Goal: Browse casually

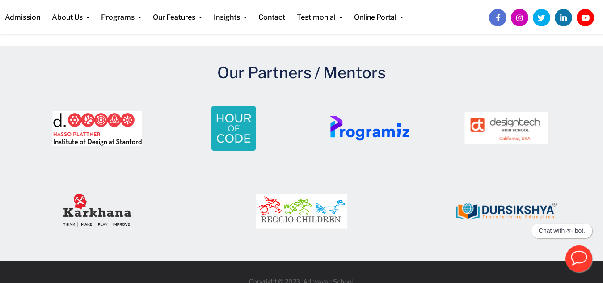
scroll to position [1405, 0]
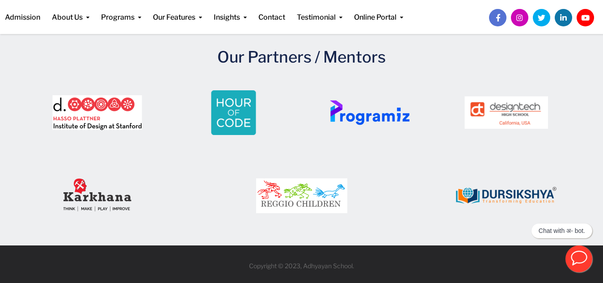
click at [497, 109] on img at bounding box center [506, 112] width 123 height 67
click at [356, 118] on img at bounding box center [369, 112] width 123 height 67
click at [298, 202] on img at bounding box center [301, 196] width 125 height 68
